Goal: Navigation & Orientation: Find specific page/section

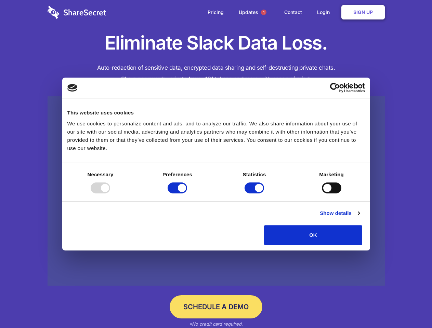
click at [110, 194] on div at bounding box center [100, 188] width 19 height 11
click at [187, 194] on input "Preferences" at bounding box center [177, 188] width 19 height 11
checkbox input "false"
click at [255, 194] on input "Statistics" at bounding box center [254, 188] width 19 height 11
checkbox input "false"
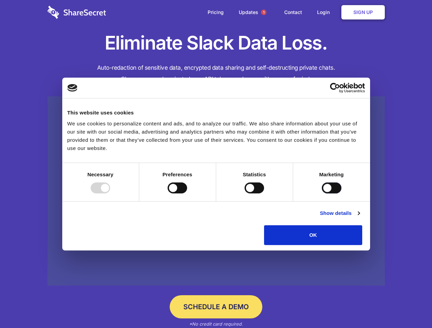
click at [322, 194] on input "Marketing" at bounding box center [331, 188] width 19 height 11
checkbox input "true"
click at [359, 217] on link "Show details" at bounding box center [340, 213] width 40 height 8
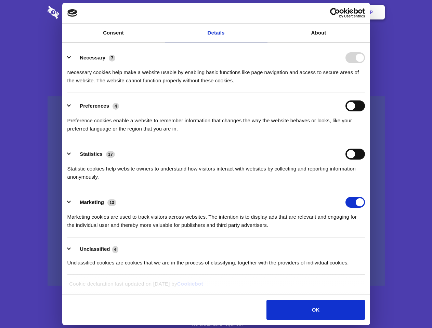
click at [365, 93] on li "Necessary 7 Necessary cookies help make a website usable by enabling basic func…" at bounding box center [216, 69] width 298 height 48
click at [263, 12] on span "1" at bounding box center [263, 12] width 5 height 5
